Goal: Answer question/provide support

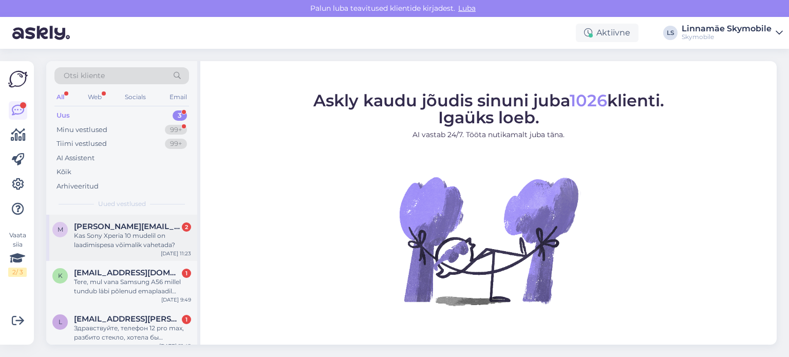
scroll to position [8, 0]
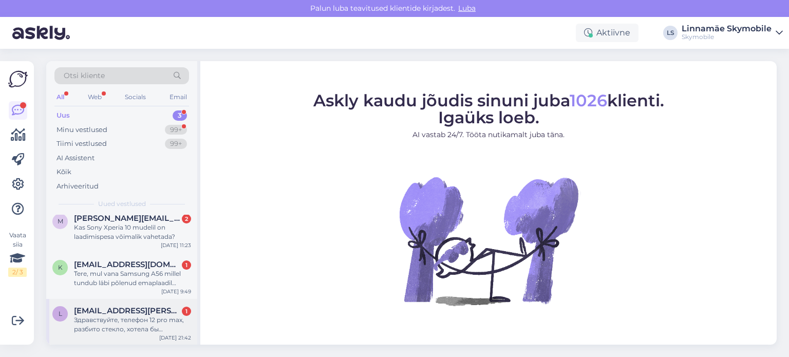
click at [139, 320] on div "Здравствуйте, телефон 12 pro max, разбито стекло, хотела бы заменить, цена 109-…" at bounding box center [132, 324] width 117 height 18
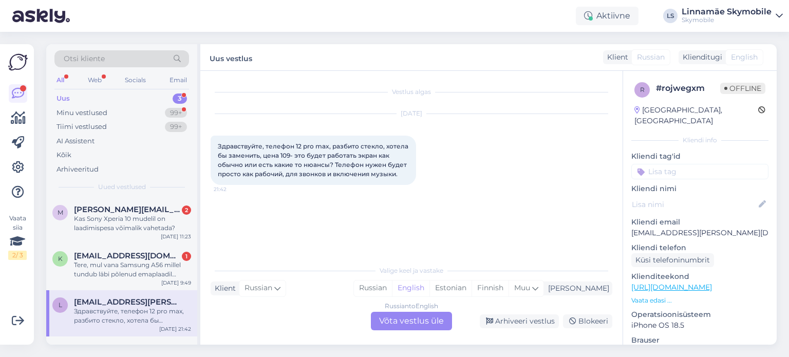
scroll to position [0, 0]
click at [756, 16] on div "Skymobile" at bounding box center [727, 20] width 90 height 8
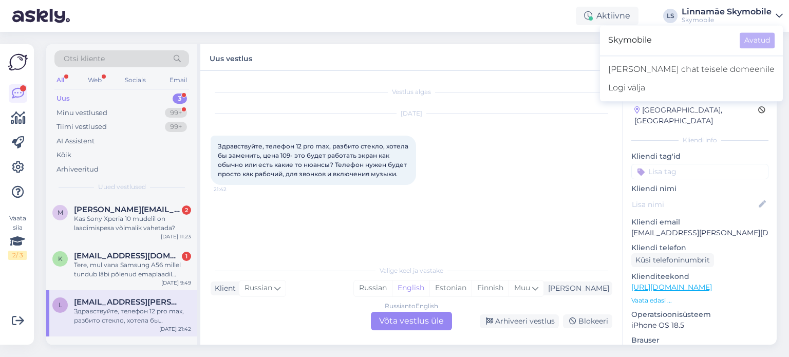
click at [452, 41] on div "Otsi kliente All Web Socials Email Uus 3 Minu vestlused 99+ Tiimi vestlused 99+…" at bounding box center [414, 194] width 749 height 325
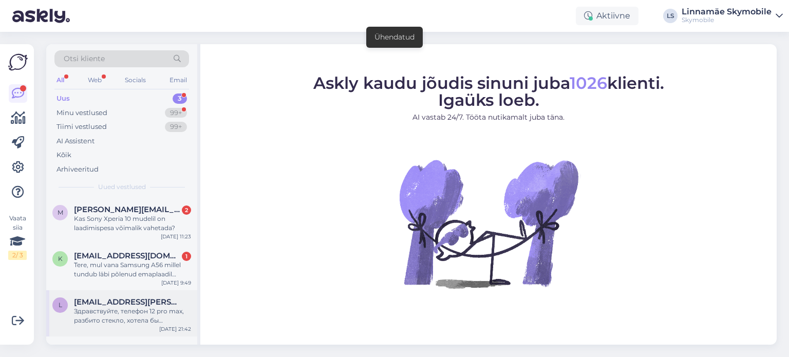
click at [97, 309] on div "Здравствуйте, телефон 12 pro max, разбито стекло, хотела бы заменить, цена 109-…" at bounding box center [132, 316] width 117 height 18
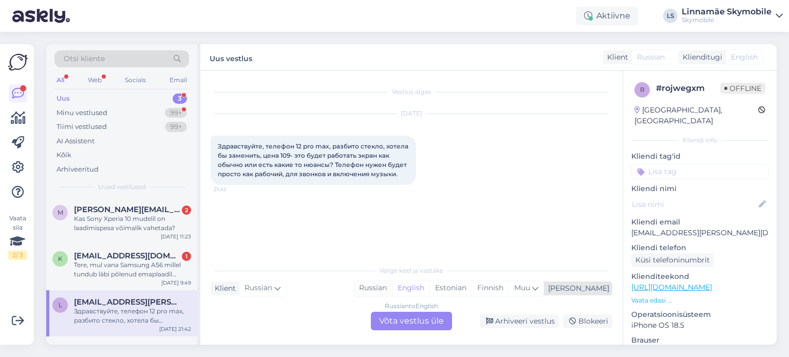
click at [392, 289] on div "Russian" at bounding box center [373, 287] width 38 height 15
click at [417, 323] on div "Russian to Russian Võta vestlus üle" at bounding box center [411, 321] width 81 height 18
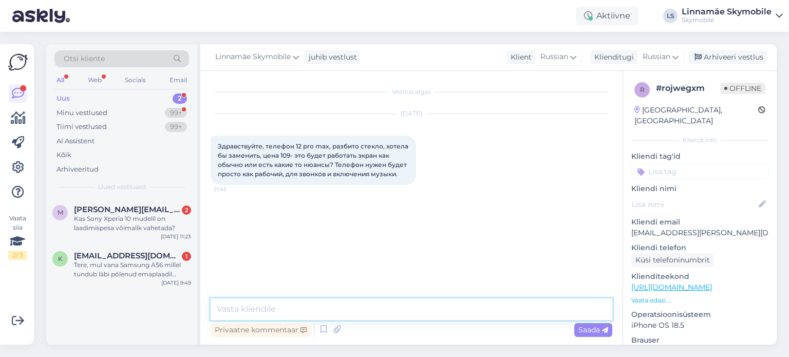
click at [339, 310] on textarea at bounding box center [412, 309] width 402 height 22
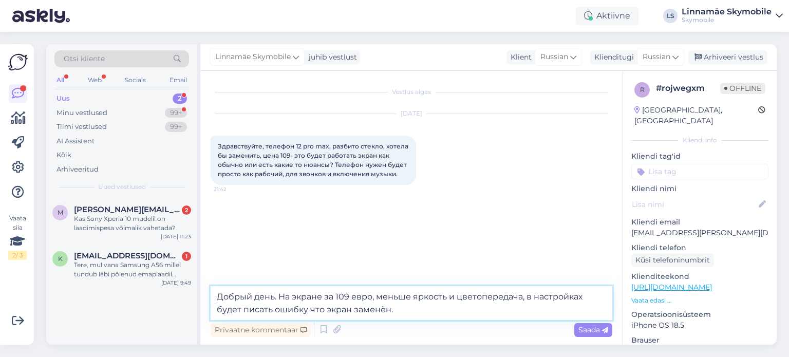
type textarea "Добрый день. На экране за 109 евро, меньше яркость и цветопередача, в настройка…"
click at [580, 326] on span "Saada" at bounding box center [593, 329] width 30 height 9
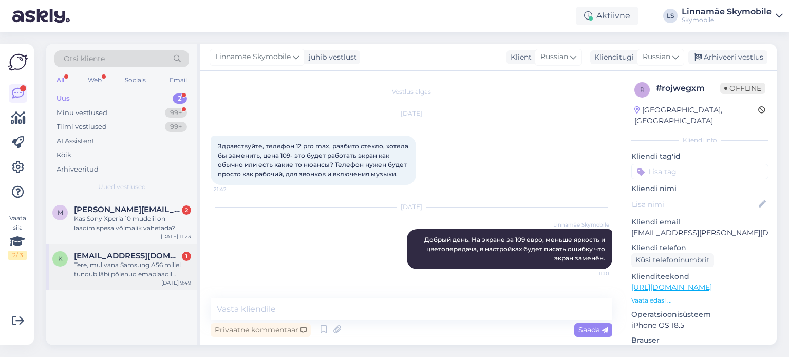
click at [117, 262] on div "Tere, mul vana Samsung A56 millel tundub läbi põlenud emaplaadil mingi jupp. Ek…" at bounding box center [132, 269] width 117 height 18
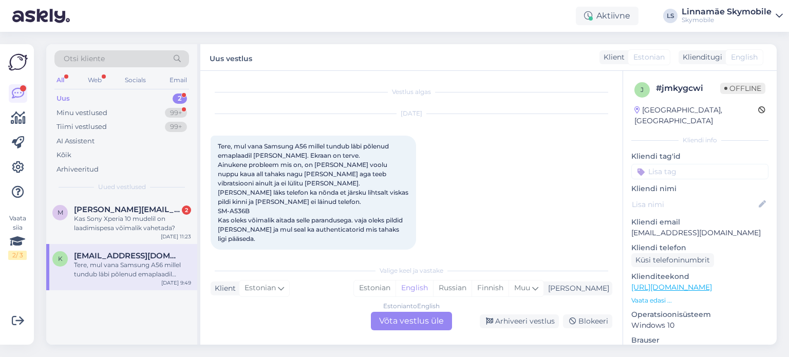
scroll to position [10, 0]
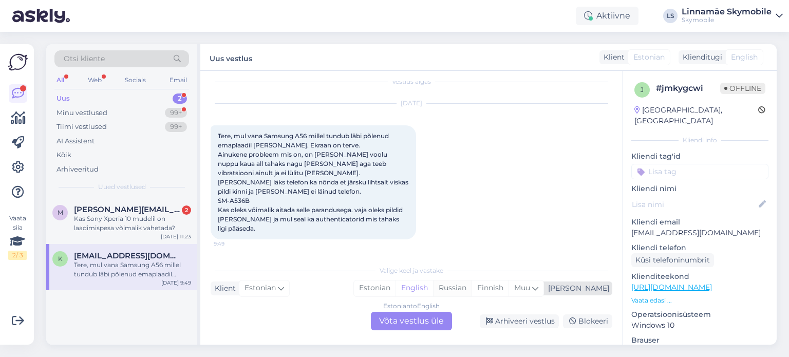
click at [472, 290] on div "Russian" at bounding box center [452, 287] width 39 height 15
click at [412, 317] on div "Estonian to Russian Võta vestlus üle" at bounding box center [411, 321] width 81 height 18
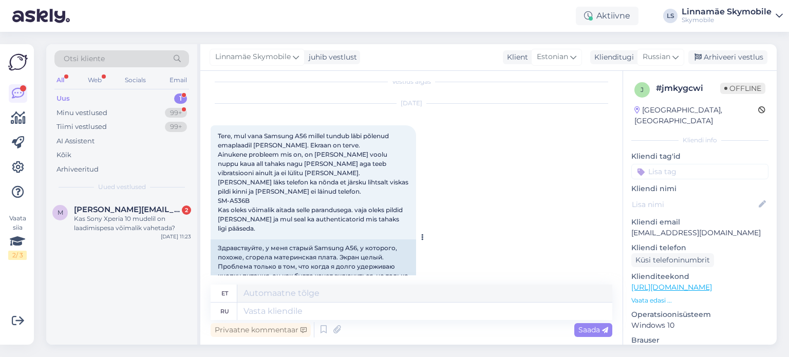
scroll to position [95, 0]
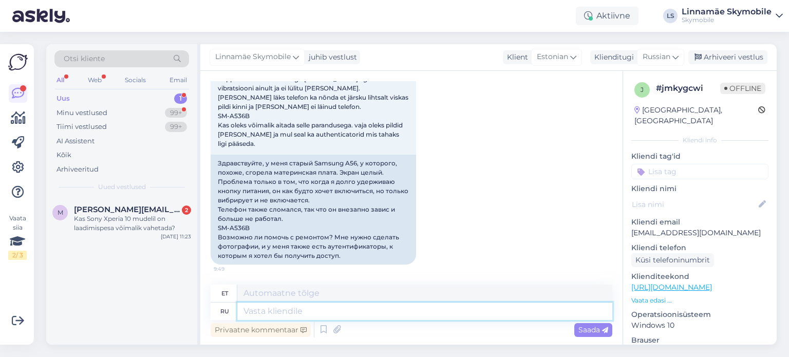
click at [335, 310] on textarea at bounding box center [424, 311] width 375 height 17
type textarea "Здравствуйте."
type textarea "Tere."
type textarea "Здравствуйте. Нужно"
type textarea "Tere. Vajan"
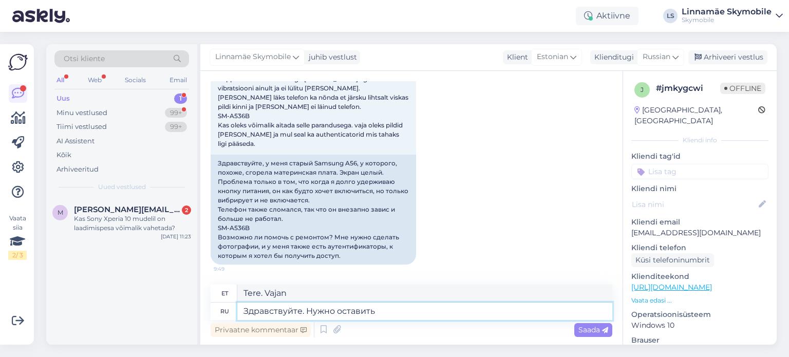
type textarea "Здравствуйте. Нужно оставить"
type textarea "Tere. Sa pead lahkuma."
type textarea "Здравствуйте. Нужно оставить телефон"
type textarea "Tere. Te peate oma telefoninumbri jätma."
type textarea "Здравствуйте. Нужно оставить телефон на"
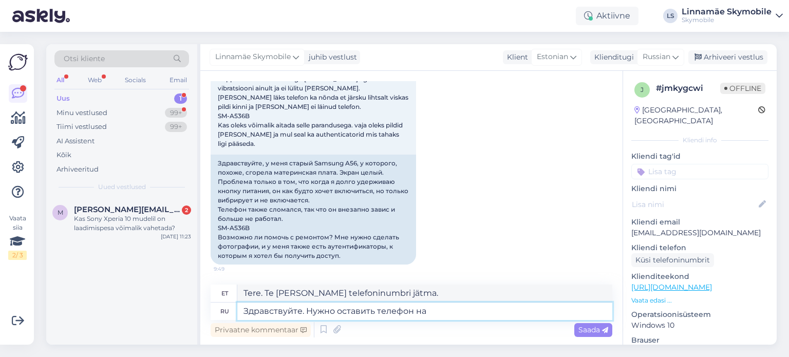
type textarea "Tere. Te peate oma telefoninumbri sisse jätma."
type textarea "Здравствуйте. Нужно оставить телефон на диагностику"
type textarea "Tere. Peate diagnostikaks telefoni jätma."
type textarea "Здравствуйте. Нужно оставить телефон на диагностику. Наш т"
type textarea "Tere. Peame telefoni diagnostikaks jätma. Meie"
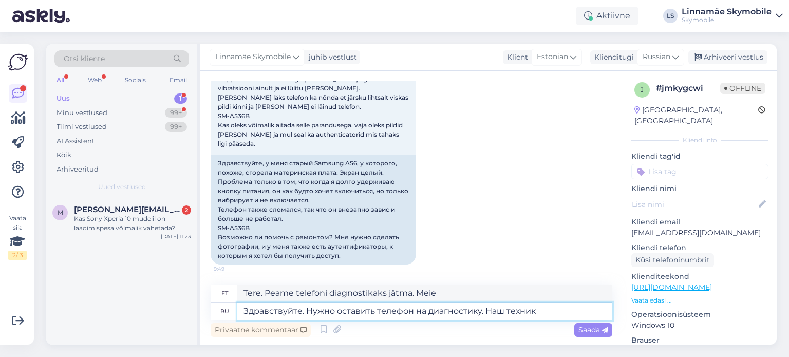
type textarea "Здравствуйте. Нужно оставить телефон на диагностику. Наш техник"
type textarea "Tere. Peate diagnostikaks telefoni jätma. Meie tehnik"
type textarea "Здравствуйте. Нужно оставить телефон на диагностику. Наш техник посмотрит"
type textarea "Tere. Peate telefoni diagnostikaks jätma. Meie tehnik vaatab selle üle."
type textarea "Здравствуйте. Нужно оставить телефон на диагностику. Наш техник посмотрит и"
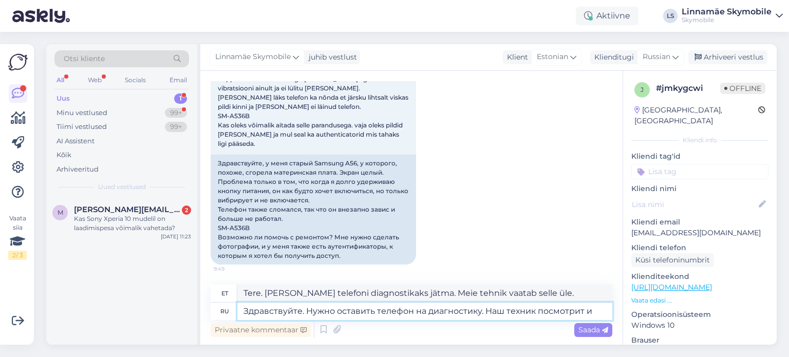
type textarea "Tere. Peate oma telefoni diagnostikaks jätma. Meie tehnik vaatab selle üle ja"
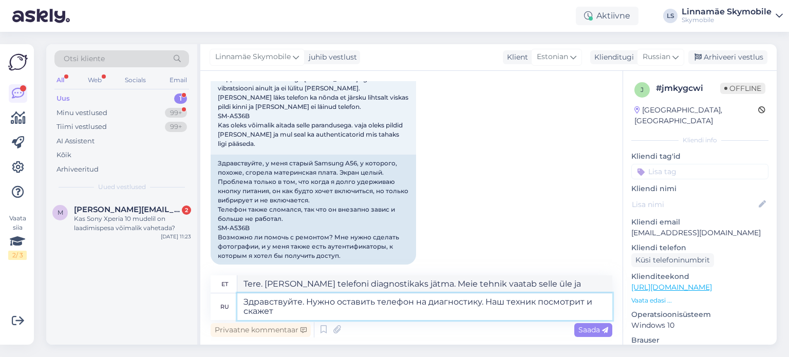
type textarea "Здравствуйте. Нужно оставить телефон на диагностику. Наш техник посмотрит и ска…"
type textarea "Tere. Peate telefoni diagnostikaks jätma. Meie tehnik vaatab selle üle ja ütleb…"
type textarea "Здравствуйте. Нужно оставить телефон на диагностику. Наш техник посмотрит и ска…"
type textarea "Tere. Peate oma telefoni diagnostikaks jätma. Meie tehnik vaatab selle üle ja a…"
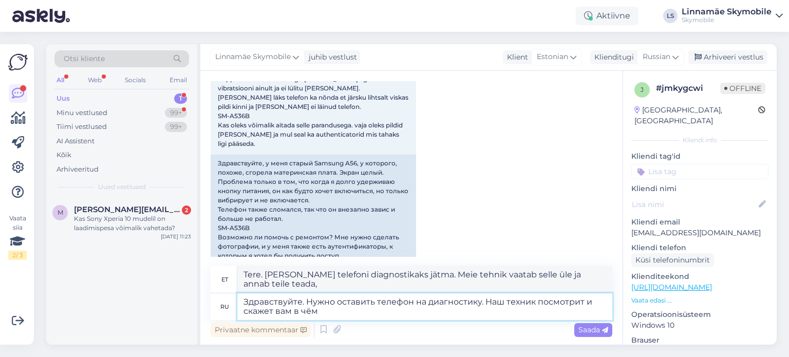
type textarea "Здравствуйте. Нужно оставить телефон на диагностику. Наш техник посмотрит и ска…"
type textarea "Tere. Peate oma telefoni diagnostikaks jätma. Meie tehnik vaatab selle üle ja ü…"
type textarea "Здравствуйте. Нужно оставить телефон на диагностику. Наш техник посмотрит и ска…"
type textarea "Tere. Peate oma telefoni diagnostikaks jätma. Meie tehnik vaatab selle üle ja ü…"
type textarea "Здравствуйте. Нужно оставить телефон на диагностику. Наш техник посмотрит и ска…"
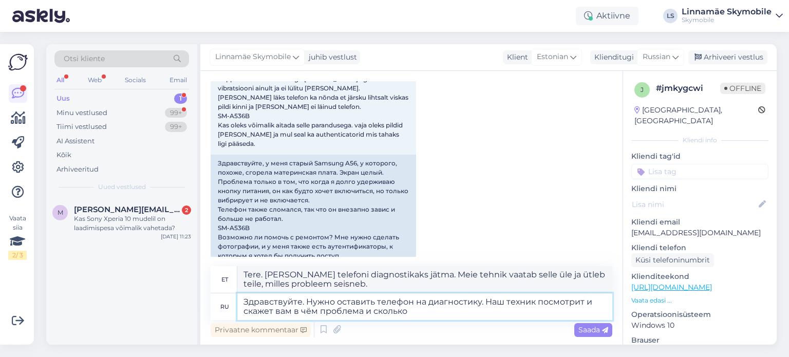
type textarea "Tere. Peate oma telefoni diagnostikasse jätma. Meie tehnik vaatab selle üle ja …"
type textarea "Здравствуйте. Нужно оставить телефон на диагностику. Наш техник посмотрит и ска…"
type textarea "Tere. Peate oma telefoni diagnostikaks jätma. Meie tehnik vaatab selle üle ja ü…"
type textarea "Здравствуйте. Нужно оставить телефон на диагностику. Наш техник посмотрит и ска…"
type textarea "Tere. Peate oma telefoni diagnostikaks jätma. Meie tehnik vaatab selle üle ja ü…"
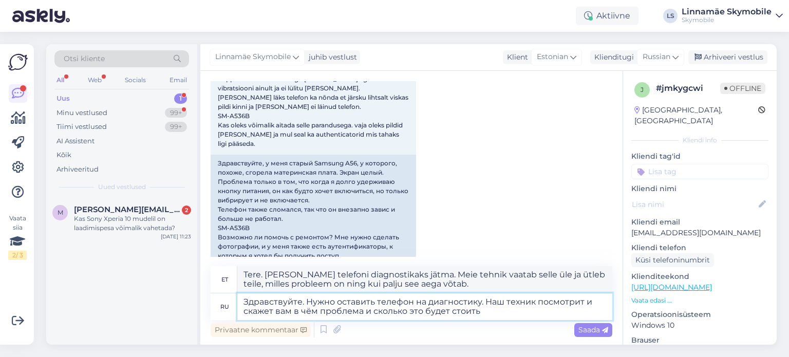
type textarea "Здравствуйте. Нужно оставить телефон на диагностику. Наш техник посмотрит и ска…"
type textarea "Tere. Peate oma telefoni diagnostikaks jätma. Meie tehnik vaatab selle üle ja ü…"
type textarea "Здравствуйте. Нужно оставить телефон на диагностику. Наш техник посмотрит и ска…"
type textarea "Tere. Peate oma telefoni diagnostikasse jätma. Meie tehnik vaatab selle üle ja …"
type textarea "Здравствуйте. Нужно оставить телефон на диагностику. Наш техник посмотрит и ска…"
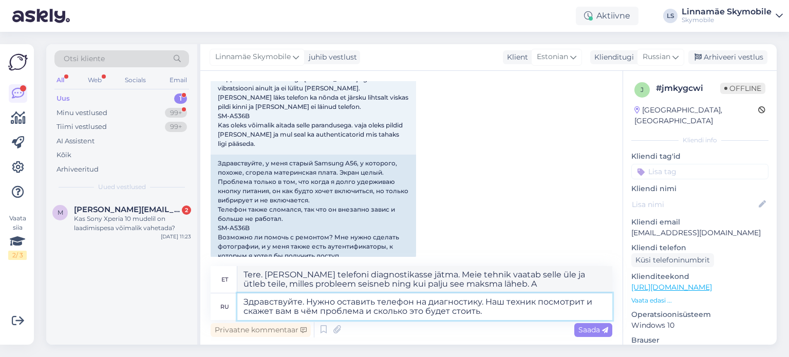
type textarea "Tere. Peate oma telefoni diagnostikaks jätma. Meie tehnik vaatab selle üle ja ü…"
type textarea "Здравствуйте. Нужно оставить телефон на диагностику. Наш техник посмотрит и ска…"
type textarea "Tere. Peate oma telefoni diagnostikaks jätma. Meie tehnik vaatab selle üle ja ü…"
type textarea "Здравствуйте. Нужно оставить телефон на диагностику. Наш техник посмотрит и ска…"
type textarea "Tere. Peate oma telefoni diagnostikaks jätma. Meie tehnik vaatab selle üle ja ü…"
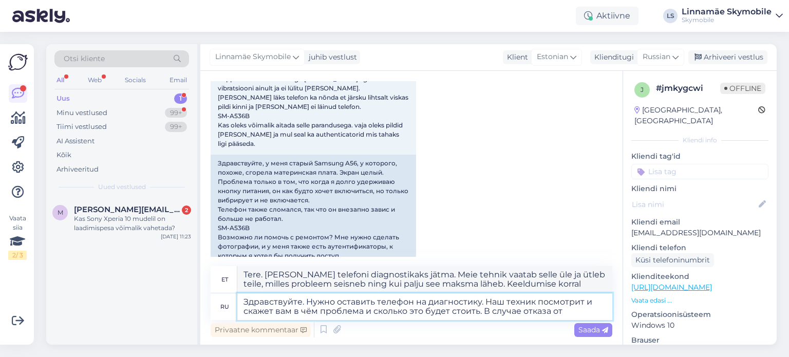
type textarea "Здравствуйте. Нужно оставить телефон на диагностику. Наш техник посмотрит и ска…"
type textarea "Tere. Peate oma telefoni diagnostikasse jätma. Meie tehnik vaatab selle üle ja …"
type textarea "Здравствуйте. Нужно оставить телефон на диагностику. Наш техник посмотрит и ска…"
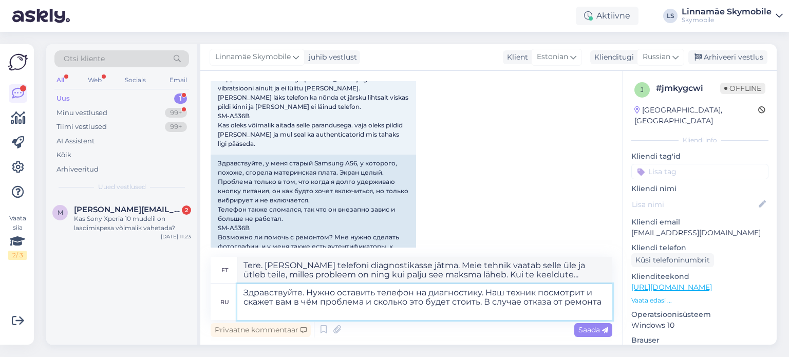
type textarea "Tere. Peate telefoni diagnostikaks jätma. Meie tehnik vaatab üle ja ütleb teile…"
type textarea "Здравствуйте. Нужно оставить телефон на диагностику. Наш техник посмотрит и ска…"
type textarea "Tere. Peate oma telefoni diagnostikasse jätma. Meie tehnik vaatab selle üle ja …"
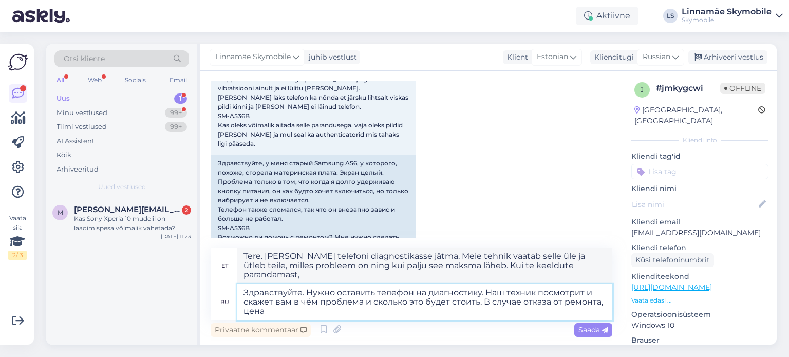
type textarea "Здравствуйте. Нужно оставить телефон на диагностику. Наш техник посмотрит и ска…"
type textarea "Tere. Peate oma telefoni diagnostikasse jätma. Meie tehnik vaatab selle üle ja …"
type textarea "Здравствуйте. Нужно оставить телефон на диагностику. Наш техник посмотрит и ска…"
type textarea "Tere. Diagnostika jaoks peate telefoni jätma. Meie tehnik vaatab üle ja ütleb t…"
type textarea "Здравствуйте. Нужно оставить телефон на диагностику. Наш техник посмотрит и ска…"
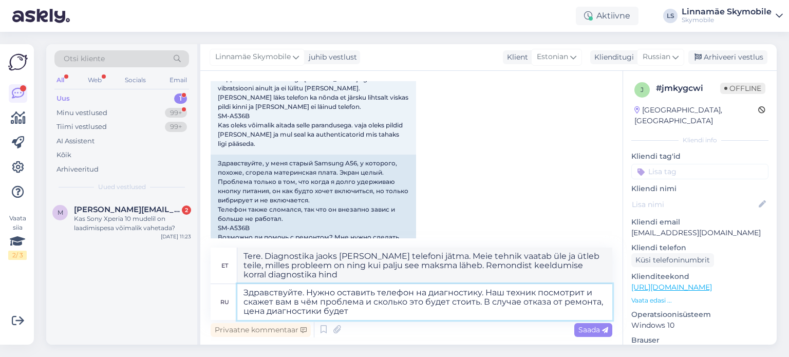
type textarea "Tere. Peate oma telefoni diagnostikaks jätma. Meie tehnik vaatab selle üle ja ü…"
type textarea "Здравствуйте. Нужно оставить телефон на диагностику. Наш техник посмотрит и ска…"
type textarea "Tere. Diagnostika jaoks peate telefoni jätma. Meie tehnik vaatab üle ja ütleb t…"
type textarea "Здравствуйте. Нужно оставить телефон на диагностику. Наш техник посмотрит и ска…"
type textarea "Tere. Diagnostika jaoks peate telefoni jätma. Meie tehnik vaatab üle ja ütleb t…"
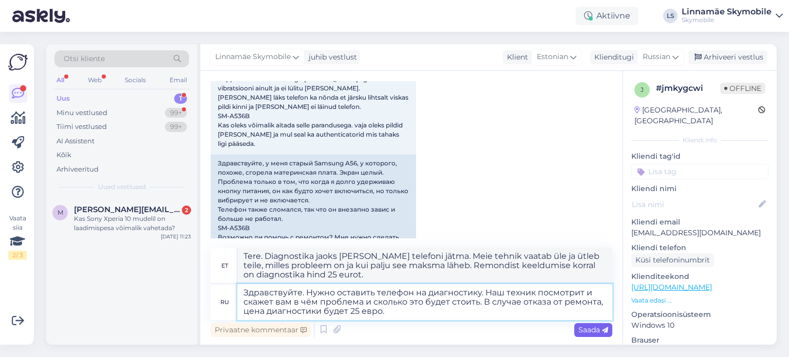
type textarea "Здравствуйте. Нужно оставить телефон на диагностику. Наш техник посмотрит и ска…"
click at [597, 330] on span "Saada" at bounding box center [593, 329] width 30 height 9
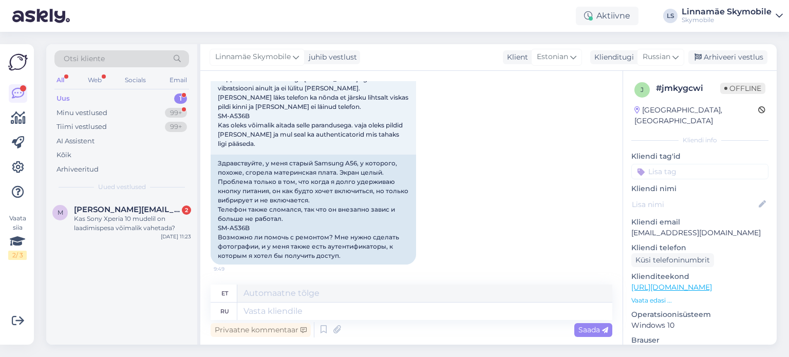
scroll to position [234, 0]
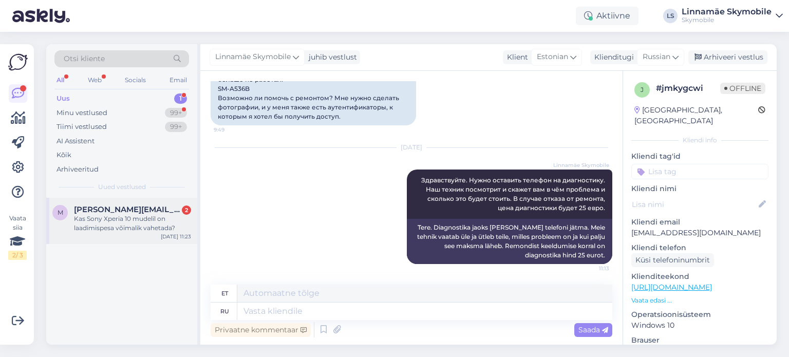
click at [121, 226] on div "Kas Sony Xperia 10 mudelil on laadimispesa võimalik vahetada?" at bounding box center [132, 223] width 117 height 18
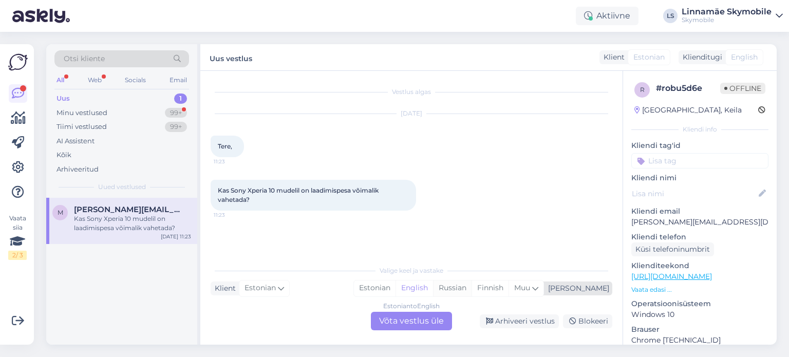
click at [472, 290] on div "Russian" at bounding box center [452, 287] width 39 height 15
click at [421, 321] on div "Estonian to Russian Võta vestlus üle" at bounding box center [411, 321] width 81 height 18
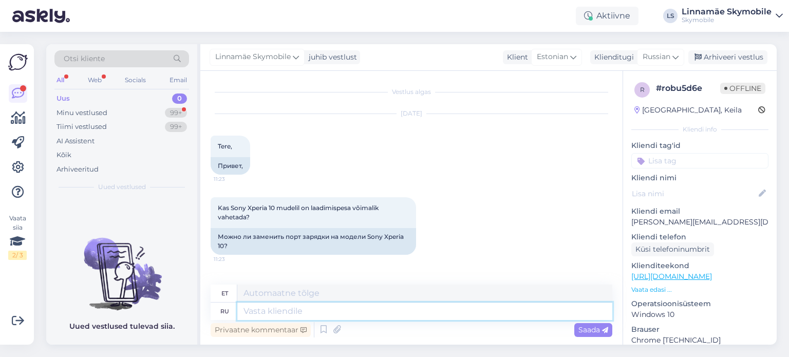
click at [269, 312] on textarea at bounding box center [424, 311] width 375 height 17
type textarea "Добрый"
type textarea "Lahke"
type textarea "Добрый день."
type textarea "Tere päevast."
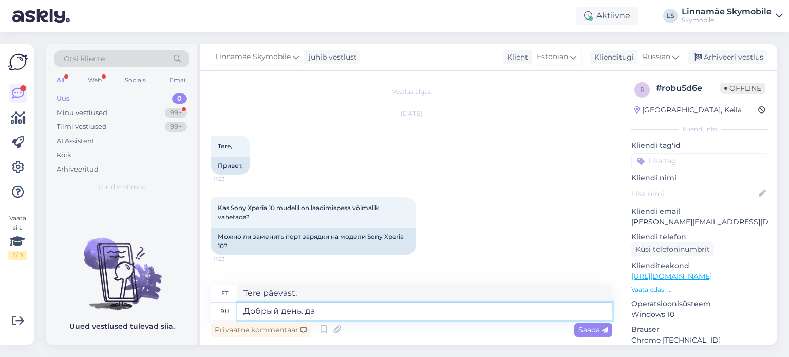
type textarea "Добрый день. да"
type textarea "Tere päevast, jah."
type textarea "Добрый день. да мож"
type textarea "Tere päevast. Jah, see on võimalik."
type textarea "Добрый день. да можно"
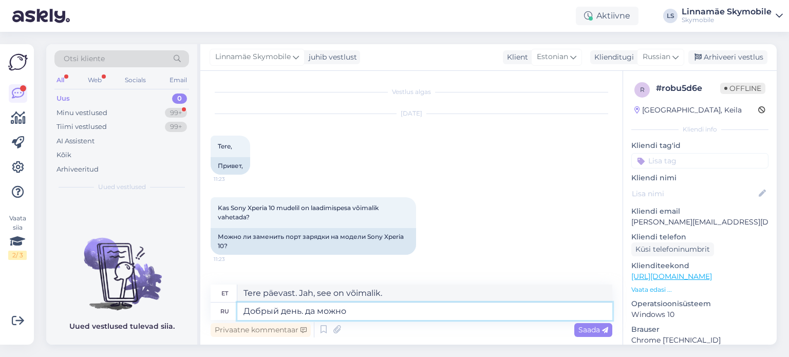
type textarea "Tere päevast. Jah, saate küll."
type textarea "Добрый день. да можно, цена"
type textarea "Tere päevast. Jah, saate, hind"
type textarea "Добрый день. да можно, цена замены"
type textarea "Tere päevast. Jah, see on võimalik, asendamise hind"
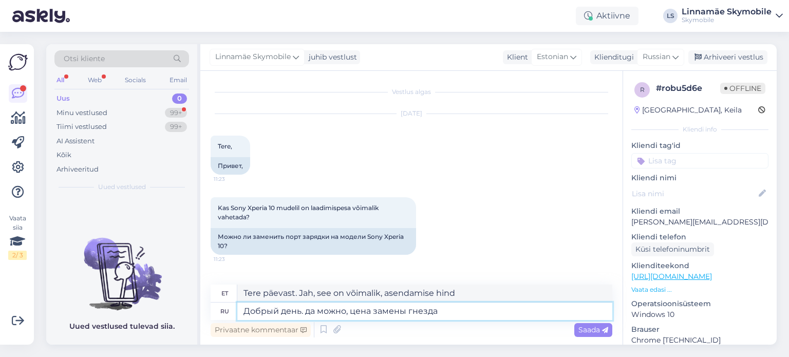
type textarea "Добрый день. да можно, цена замены гнезда"
type textarea "Tere päevast. Jah, saate. Pistikupesa vahetamise hind."
type textarea "Добрый день. да можно, цена замены гнезда зарядки"
type textarea "Tere päevast. Jah, see on võimalik. Laadimispesa vahetamise hind"
type textarea "Добрый день. да можно, цена замены гнезда зарядки 65"
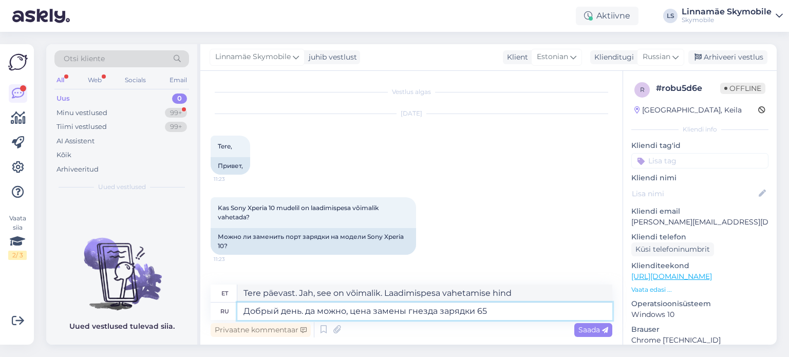
type textarea "Tere päevast. Jah, saate, laadimispesa vahetamise hind on 65."
type textarea "Добрый день. да можно, цена замены гнезда зарядки 65 евро"
type textarea "Tere päevast. Jah, saate, laadimispesa vahetamise hind on 65 eurot."
click at [345, 310] on textarea "Добрый день. да можно, цена замены гнезда зарядки 65 евро" at bounding box center [424, 311] width 375 height 17
type textarea "Добрый день. да можно отремонтировать, цена замены гнезда зарядки 65 евро"
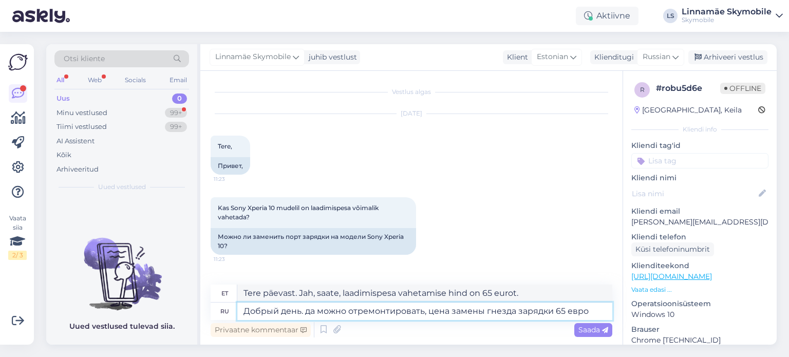
type textarea "Tere päevast. Jah, seda saab parandada, laadimispesa vahetamise hind on 65 euro…"
type textarea "Добрый день. да можно отремонтировать, цена замены гнезда зарядки 65 евро"
click at [592, 331] on span "Saada" at bounding box center [593, 329] width 30 height 9
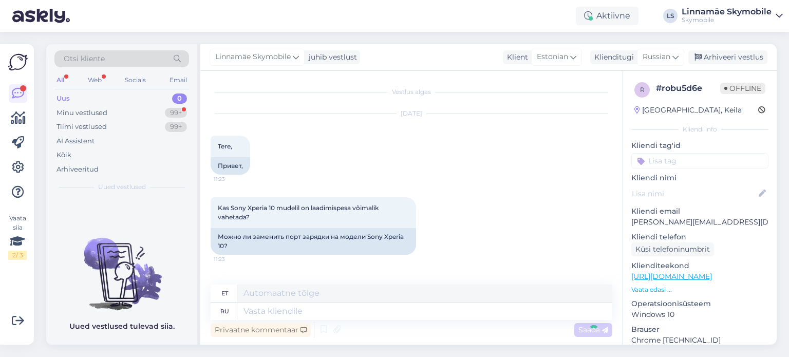
scroll to position [92, 0]
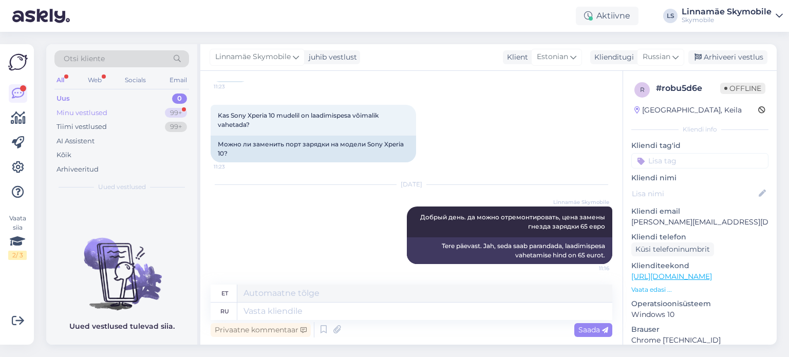
click at [98, 106] on div "Minu vestlused 99+" at bounding box center [121, 113] width 135 height 14
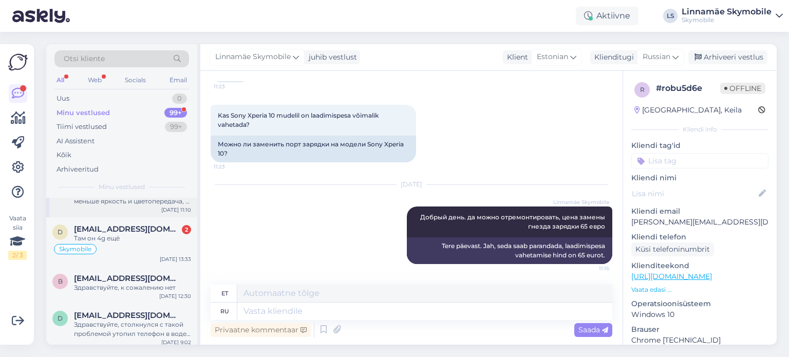
scroll to position [103, 0]
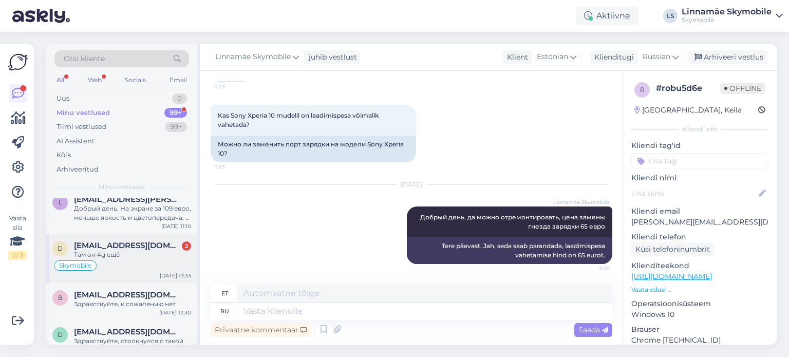
click at [136, 252] on div "Там он 4g ещё" at bounding box center [132, 254] width 117 height 9
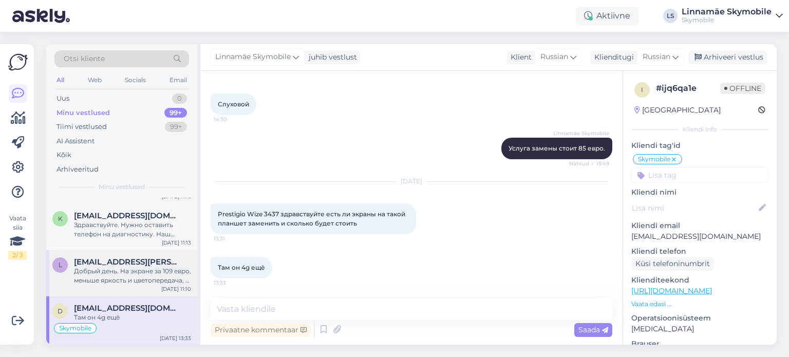
scroll to position [0, 0]
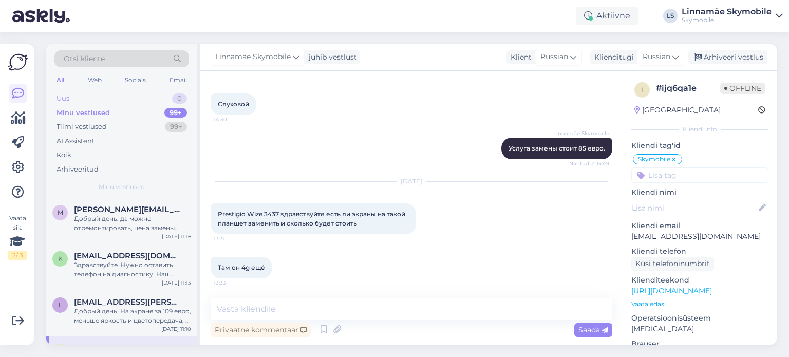
click at [68, 98] on div "Uus" at bounding box center [63, 98] width 13 height 10
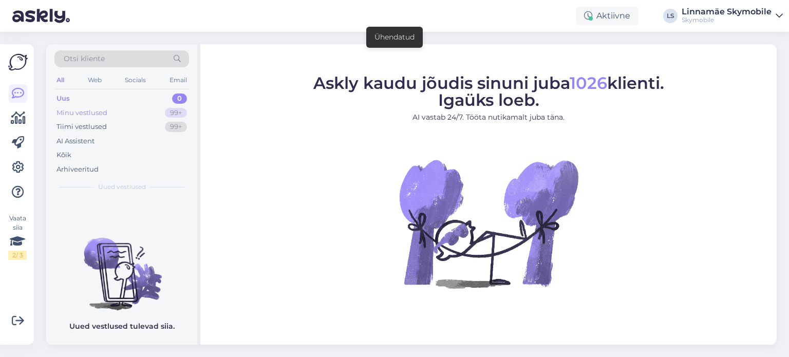
click at [95, 110] on div "Minu vestlused" at bounding box center [82, 113] width 51 height 10
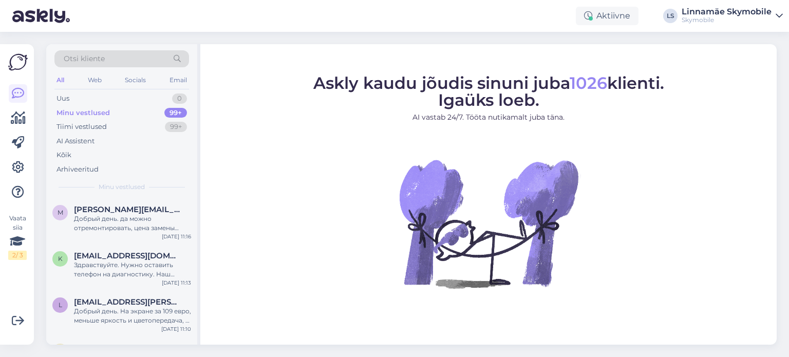
click at [36, 18] on img at bounding box center [41, 16] width 58 height 32
